Goal: Information Seeking & Learning: Learn about a topic

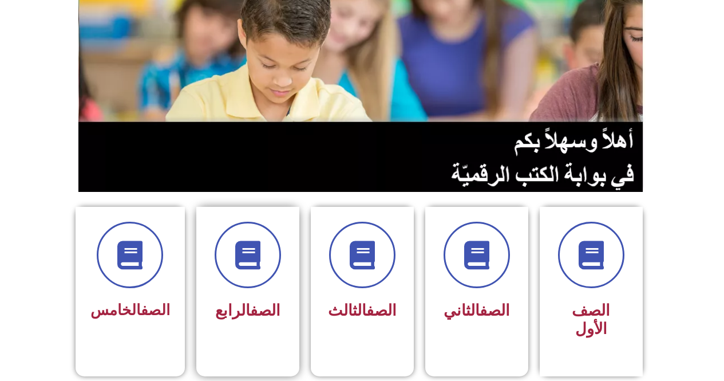
scroll to position [229, 0]
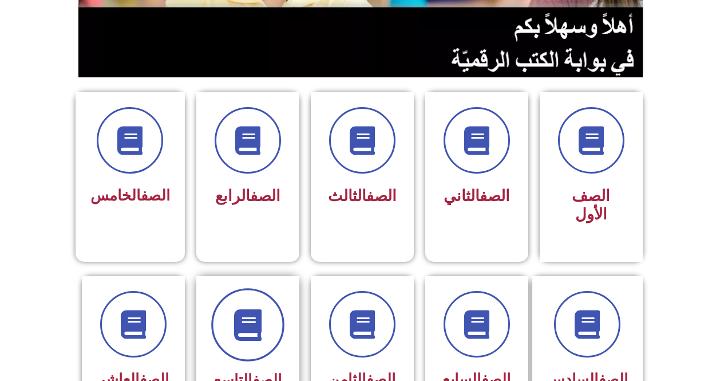
click at [263, 314] on icon at bounding box center [247, 323] width 31 height 31
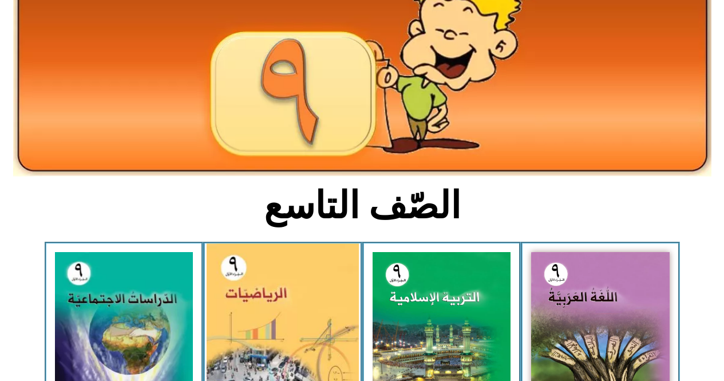
scroll to position [172, 0]
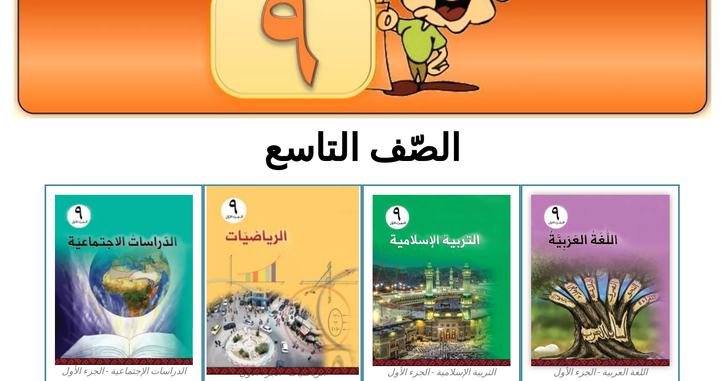
click at [312, 279] on img at bounding box center [283, 280] width 152 height 188
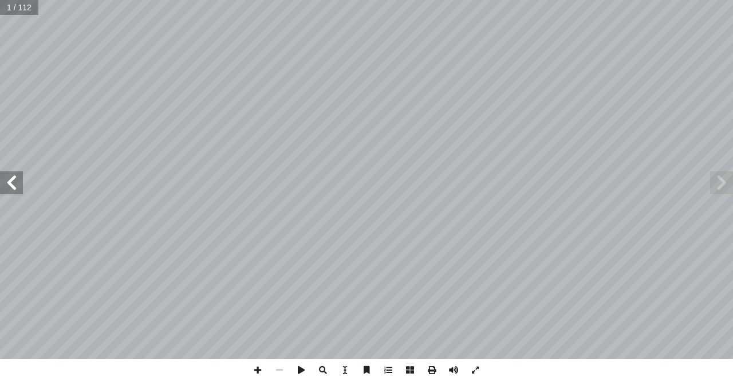
click at [15, 192] on span at bounding box center [11, 182] width 23 height 23
click at [14, 192] on span at bounding box center [11, 182] width 23 height 23
click at [0, 181] on span at bounding box center [11, 182] width 23 height 23
click at [0, 177] on span at bounding box center [11, 182] width 23 height 23
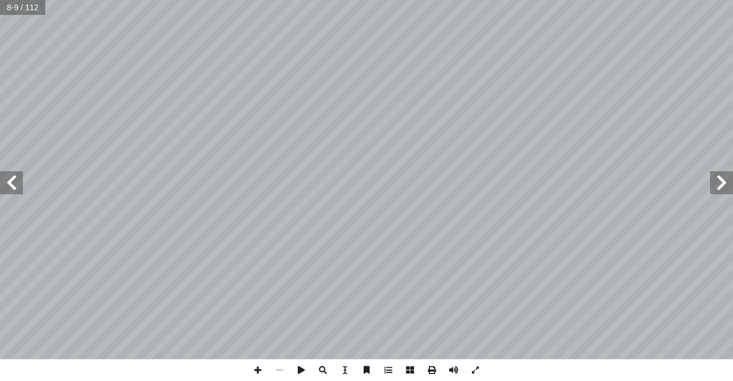
click at [0, 178] on span at bounding box center [11, 182] width 23 height 23
drag, startPoint x: 11, startPoint y: 190, endPoint x: 0, endPoint y: 193, distance: 12.0
click at [0, 193] on span at bounding box center [11, 182] width 23 height 23
click at [3, 188] on span at bounding box center [11, 182] width 23 height 23
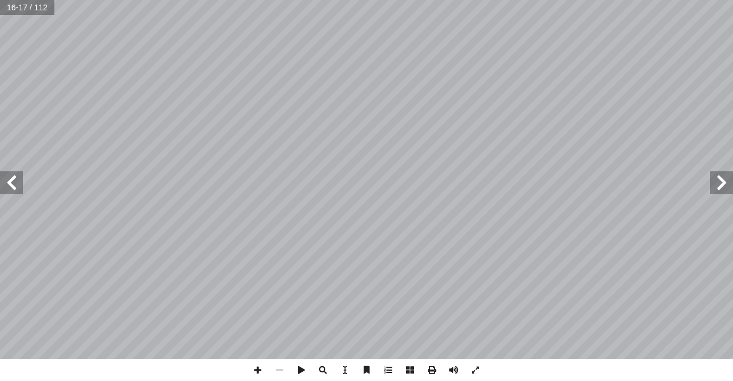
click at [2, 188] on span at bounding box center [11, 182] width 23 height 23
click at [7, 184] on span at bounding box center [11, 182] width 23 height 23
click at [255, 370] on span at bounding box center [258, 370] width 22 height 22
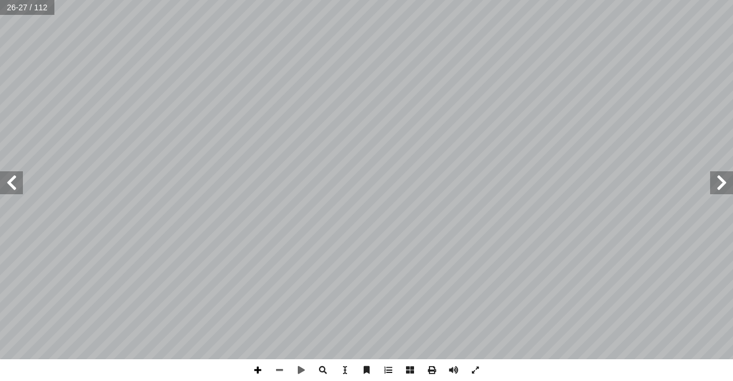
click at [256, 371] on span at bounding box center [258, 370] width 22 height 22
click at [347, 371] on div "22 ل ِ ئ � ومس ُ رين � تم صفر، ١٠٠ وعلى يمينه ١ ب على صورة َ ت ْ ك ُ لذي ي � لع…" at bounding box center [366, 190] width 733 height 381
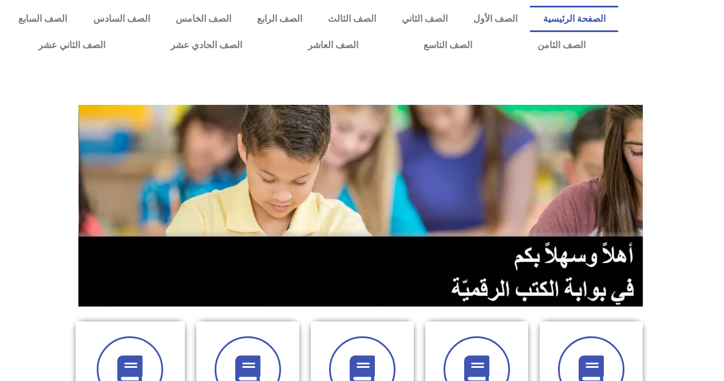
scroll to position [229, 0]
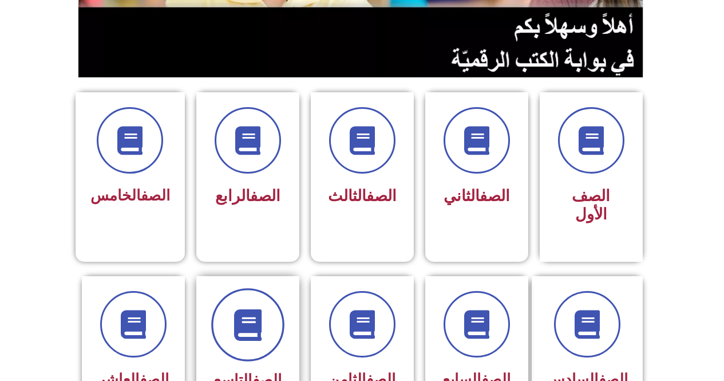
click at [233, 319] on icon at bounding box center [247, 323] width 31 height 31
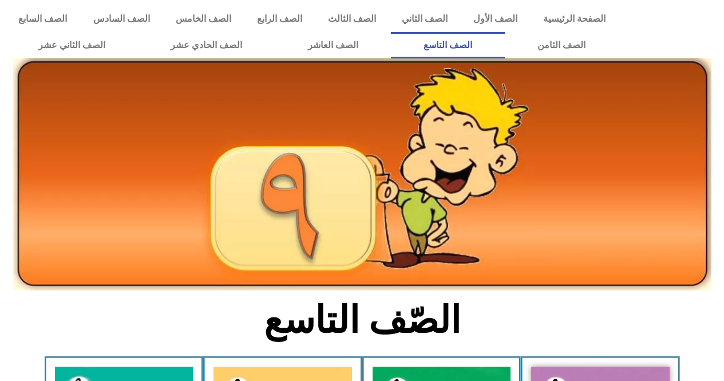
scroll to position [114, 0]
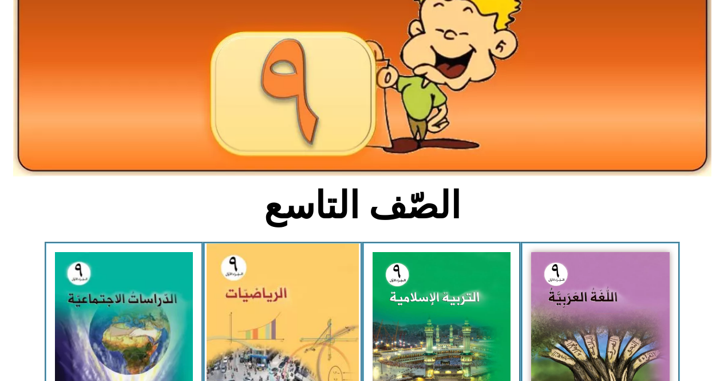
click at [244, 318] on img at bounding box center [283, 337] width 152 height 188
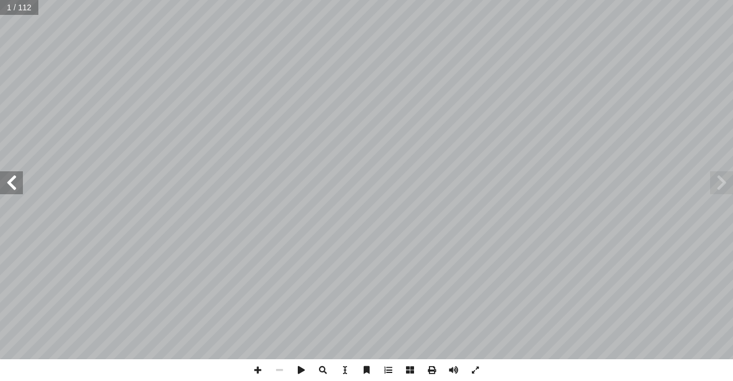
click at [13, 188] on span at bounding box center [11, 182] width 23 height 23
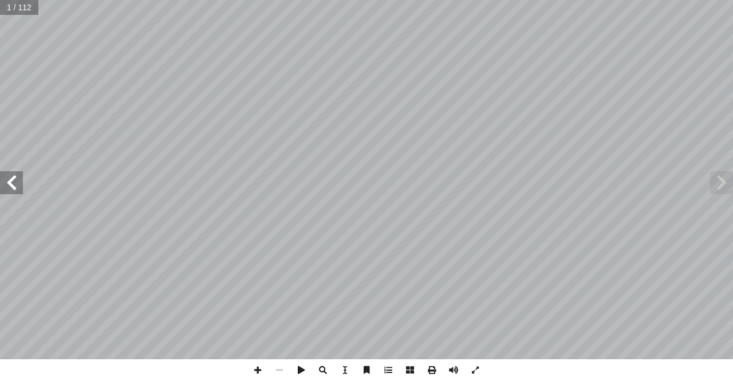
click at [13, 188] on span at bounding box center [11, 182] width 23 height 23
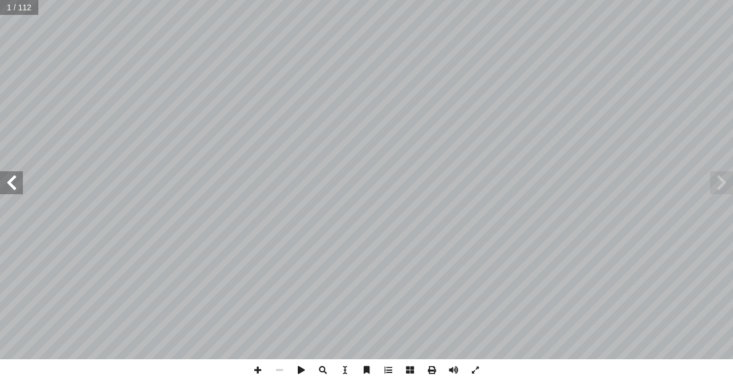
click at [13, 188] on span at bounding box center [11, 182] width 23 height 23
click at [14, 188] on span at bounding box center [11, 182] width 23 height 23
click at [15, 188] on span at bounding box center [11, 182] width 23 height 23
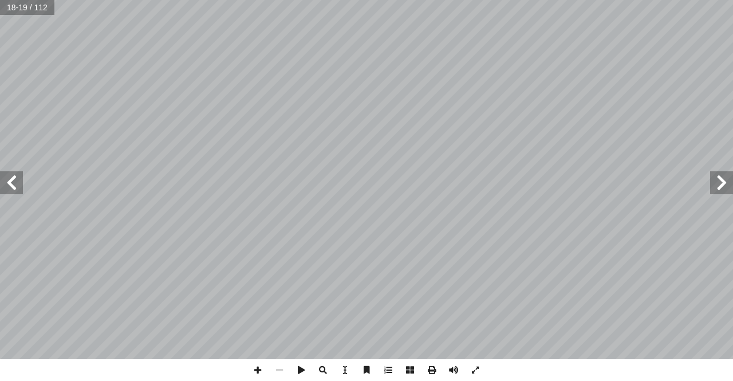
click at [15, 188] on span at bounding box center [11, 182] width 23 height 23
click at [11, 188] on span at bounding box center [11, 182] width 23 height 23
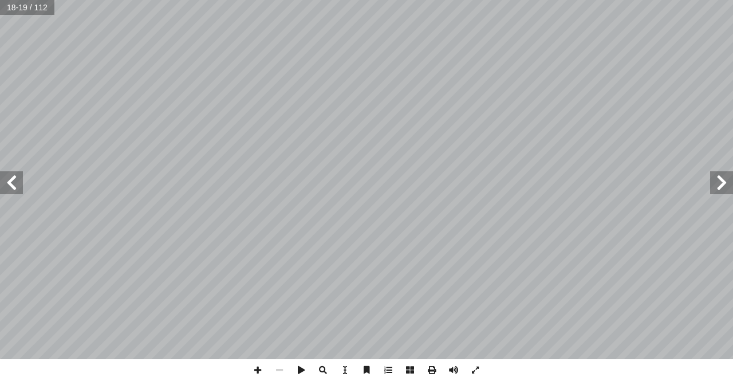
click at [11, 188] on span at bounding box center [11, 182] width 23 height 23
click at [257, 369] on span at bounding box center [258, 370] width 22 height 22
click at [258, 366] on span at bounding box center [258, 370] width 22 height 22
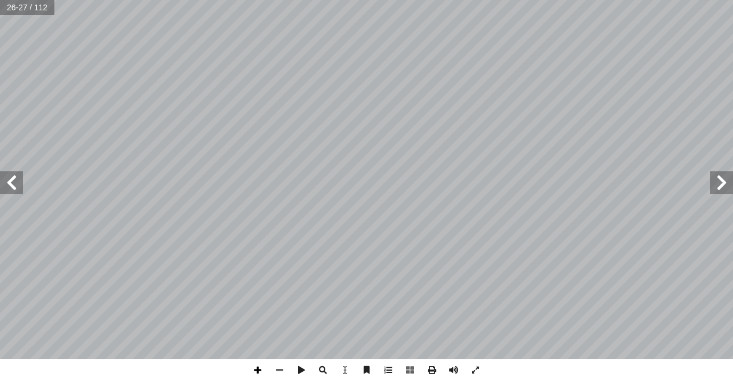
click at [255, 366] on span at bounding box center [258, 370] width 22 height 22
